Goal: Transaction & Acquisition: Purchase product/service

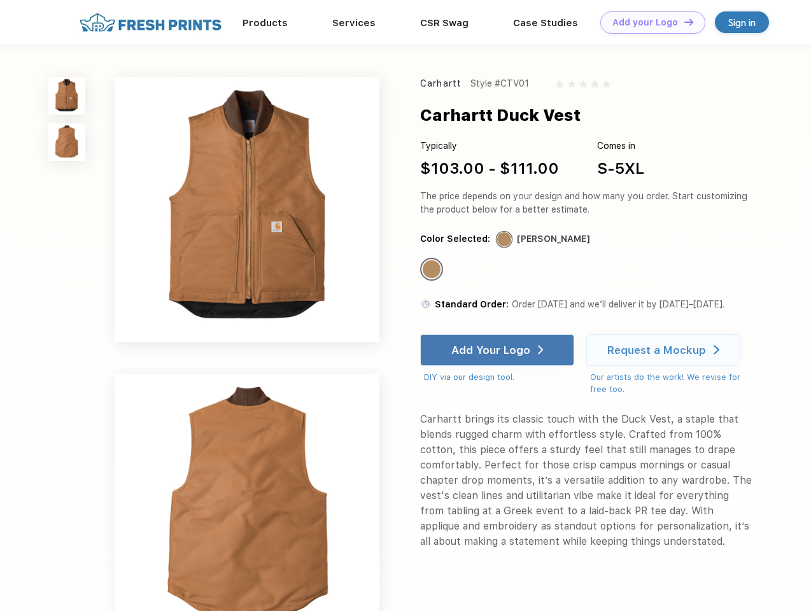
click at [648, 22] on link "Add your Logo Design Tool" at bounding box center [653, 22] width 105 height 22
click at [0, 0] on div "Design Tool" at bounding box center [0, 0] width 0 height 0
click at [683, 22] on link "Add your Logo Design Tool" at bounding box center [653, 22] width 105 height 22
click at [67, 96] on img at bounding box center [67, 96] width 38 height 38
click at [67, 143] on img at bounding box center [67, 143] width 38 height 38
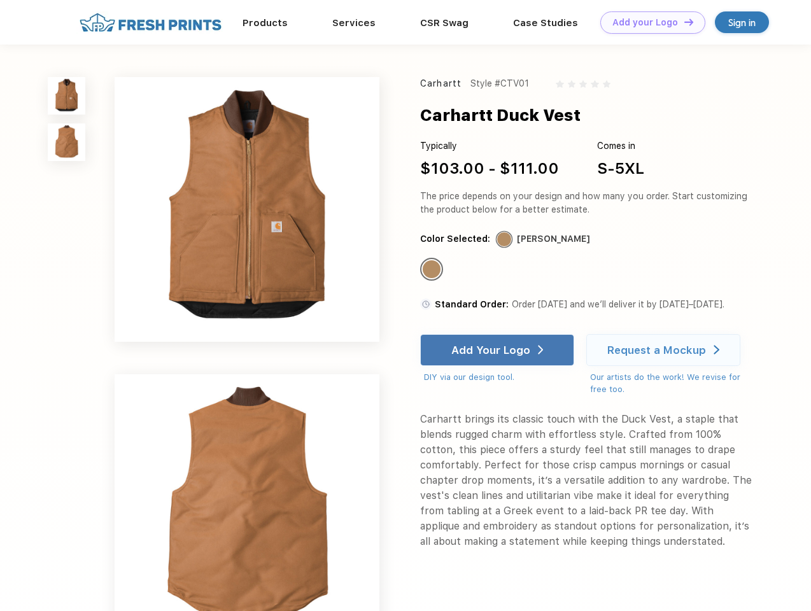
click at [433, 270] on div "Standard Color" at bounding box center [432, 269] width 18 height 18
click at [499, 350] on div "Add Your Logo" at bounding box center [490, 350] width 79 height 13
click at [665, 350] on div "Request a Mockup" at bounding box center [657, 350] width 99 height 13
